Goal: Task Accomplishment & Management: Manage account settings

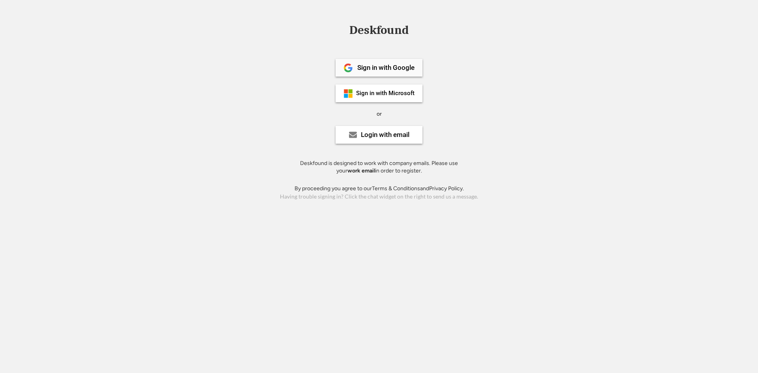
click at [361, 70] on div "Sign in with Google" at bounding box center [385, 67] width 57 height 7
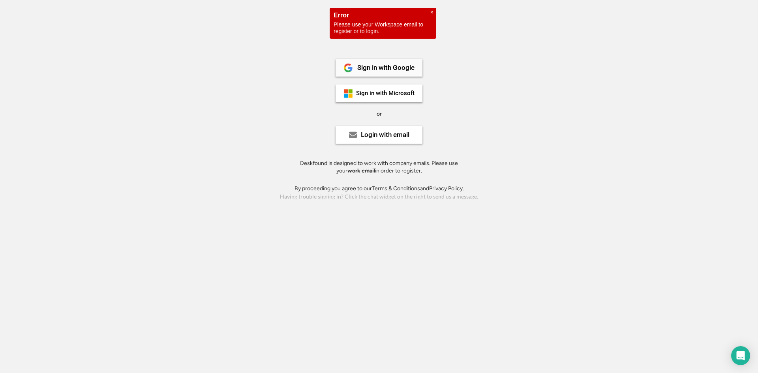
click at [390, 62] on div "Sign in with Google" at bounding box center [379, 68] width 87 height 18
click at [385, 137] on div "Login with email" at bounding box center [385, 135] width 49 height 7
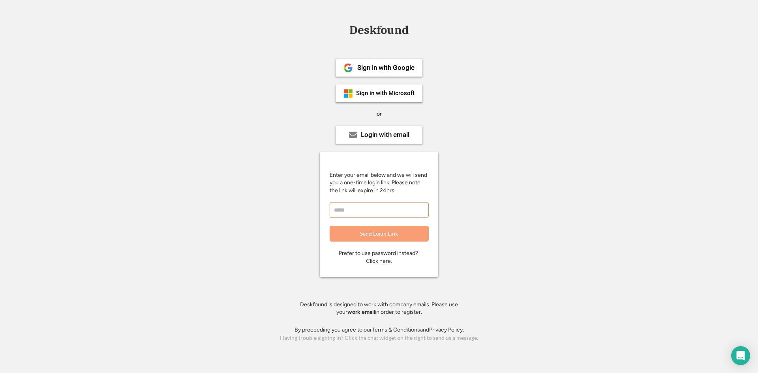
click at [381, 211] on input "email" at bounding box center [379, 210] width 99 height 16
type input "**********"
click at [393, 235] on button "Send Login Link" at bounding box center [379, 234] width 99 height 16
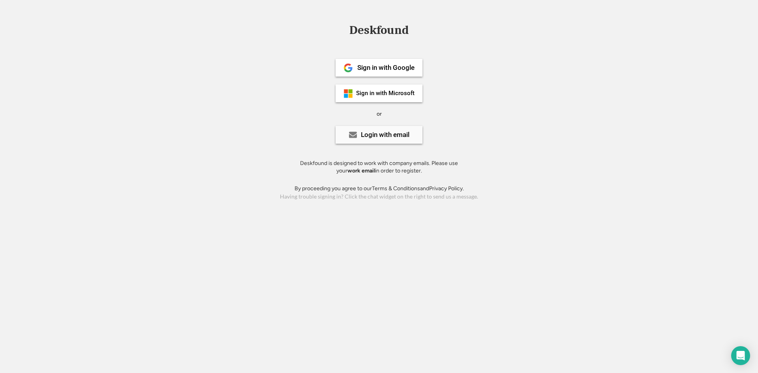
click at [350, 135] on icon at bounding box center [353, 135] width 8 height 8
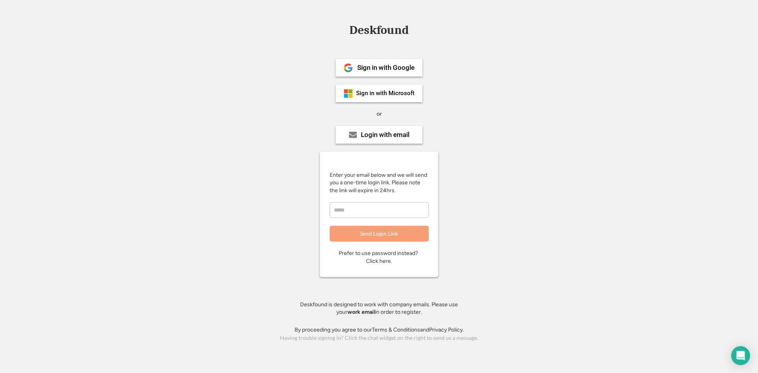
click at [373, 212] on input "email" at bounding box center [379, 210] width 99 height 16
type input "**********"
click at [394, 231] on button "Send Login Link" at bounding box center [379, 234] width 99 height 16
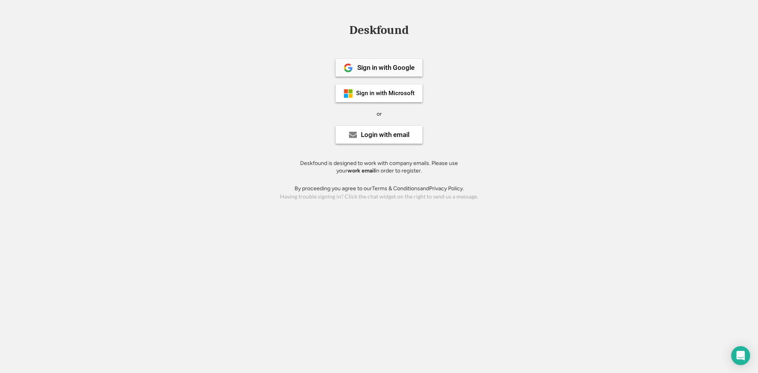
click at [379, 62] on div "Sign in with Google" at bounding box center [379, 68] width 87 height 18
click at [387, 132] on div "Login with email" at bounding box center [385, 135] width 49 height 7
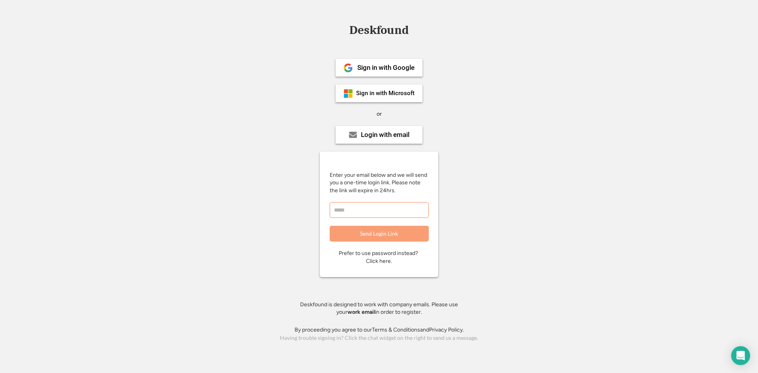
click at [371, 212] on input "email" at bounding box center [379, 210] width 99 height 16
type input "**********"
click at [387, 233] on button "Send Login Link" at bounding box center [379, 234] width 99 height 16
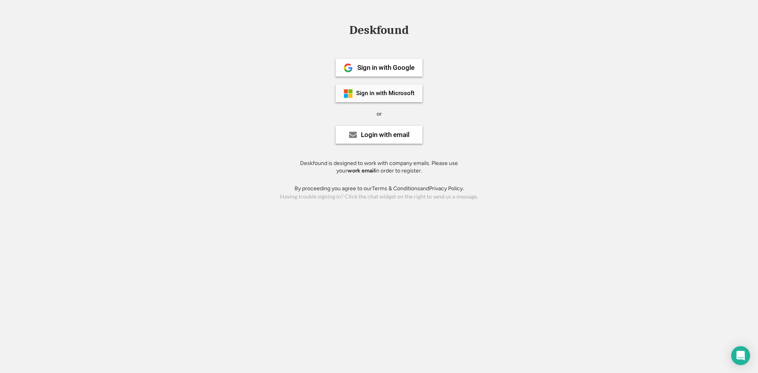
click at [383, 95] on div "Sign in with Microsoft" at bounding box center [385, 93] width 58 height 6
